Goal: Task Accomplishment & Management: Complete application form

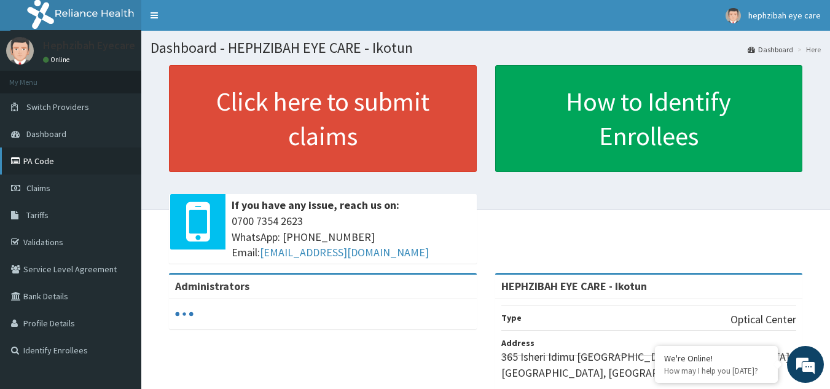
click at [33, 166] on link "PA Code" at bounding box center [70, 160] width 141 height 27
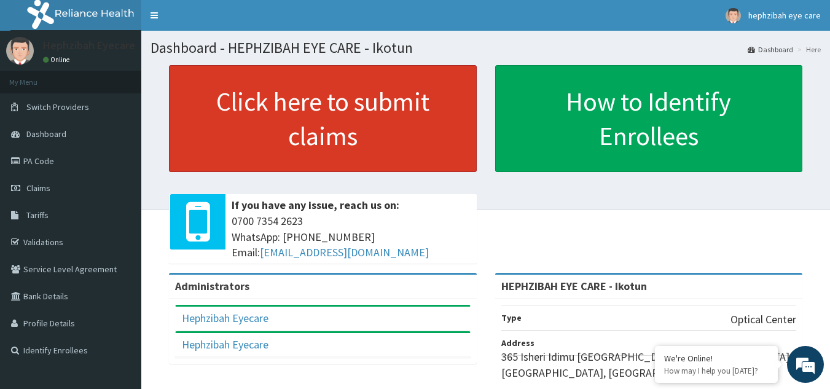
click at [307, 106] on link "Click here to submit claims" at bounding box center [323, 118] width 308 height 107
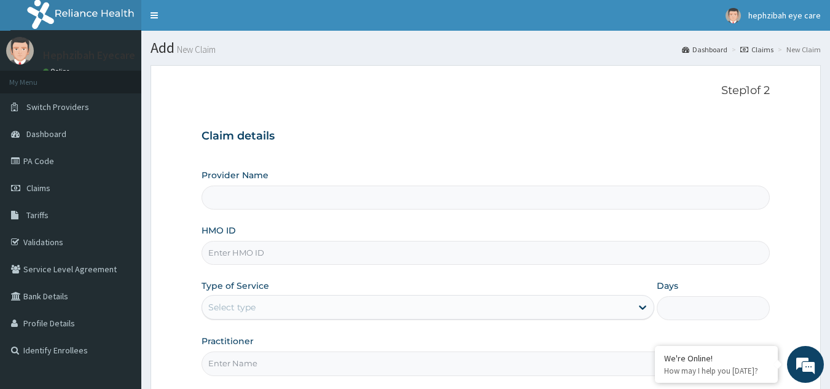
type input "HEPHZIBAH EYE CARE - Ikotun"
click at [52, 159] on link "PA Code" at bounding box center [70, 160] width 141 height 27
type input "HEPHZIBAH EYE CARE - Ikotun"
click at [34, 172] on link "PA Code" at bounding box center [70, 160] width 141 height 27
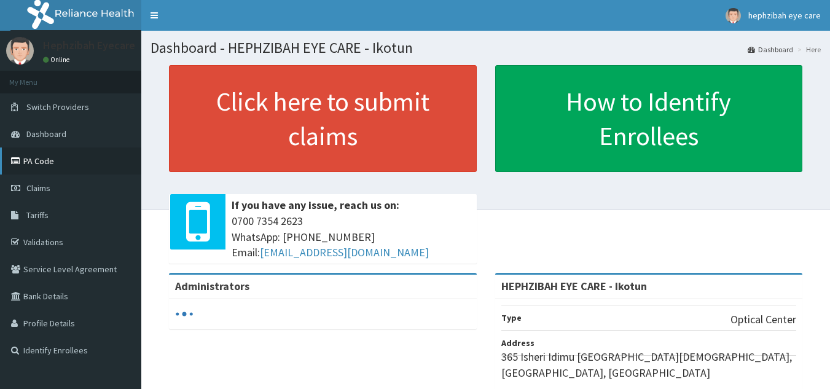
click at [41, 162] on link "PA Code" at bounding box center [70, 160] width 141 height 27
